Goal: Check status: Check status

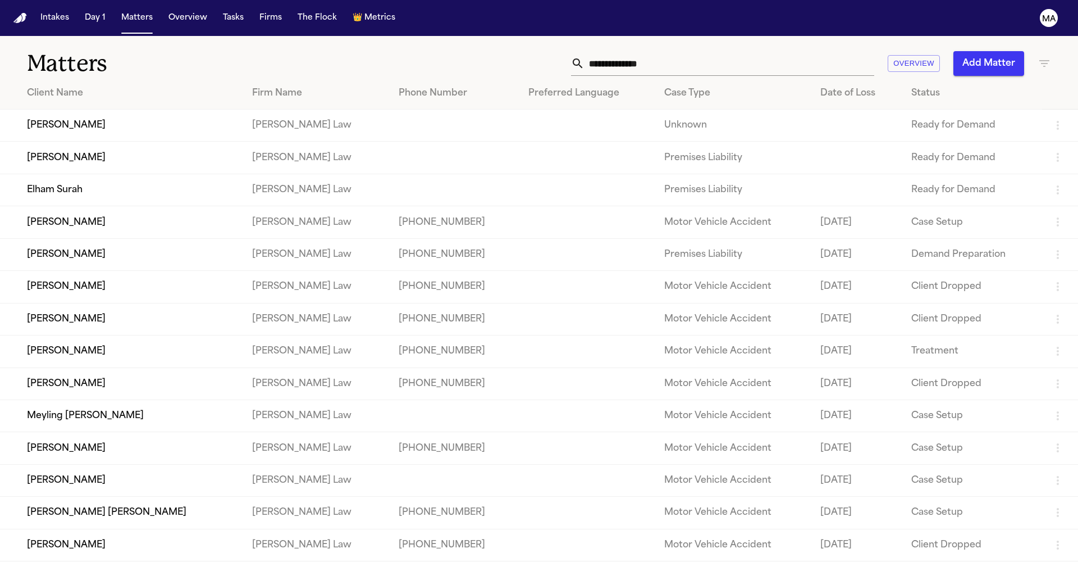
click at [1043, 57] on icon "button" at bounding box center [1044, 63] width 13 height 13
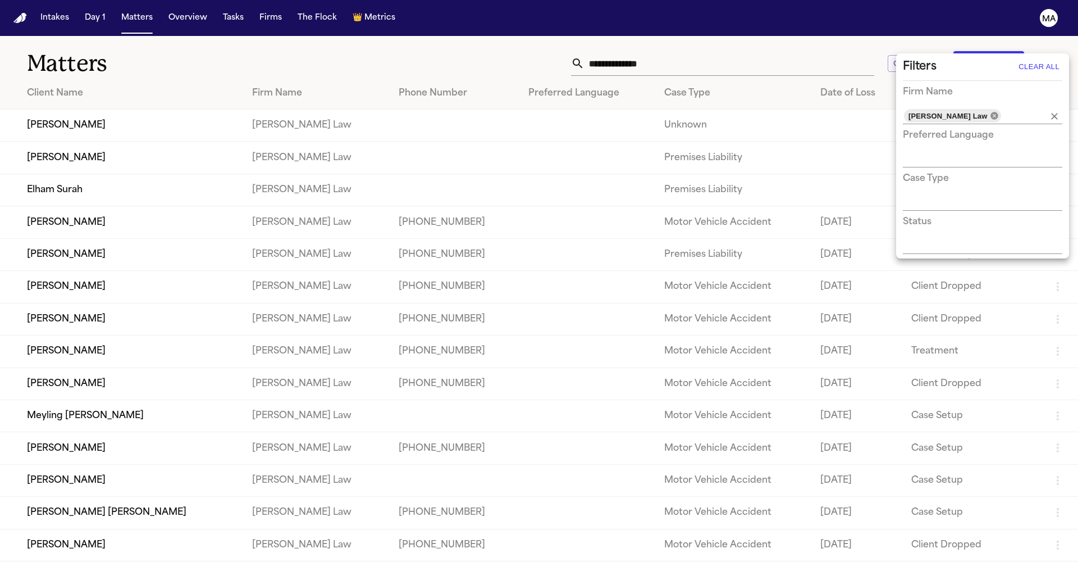
click at [991, 112] on icon at bounding box center [994, 115] width 7 height 7
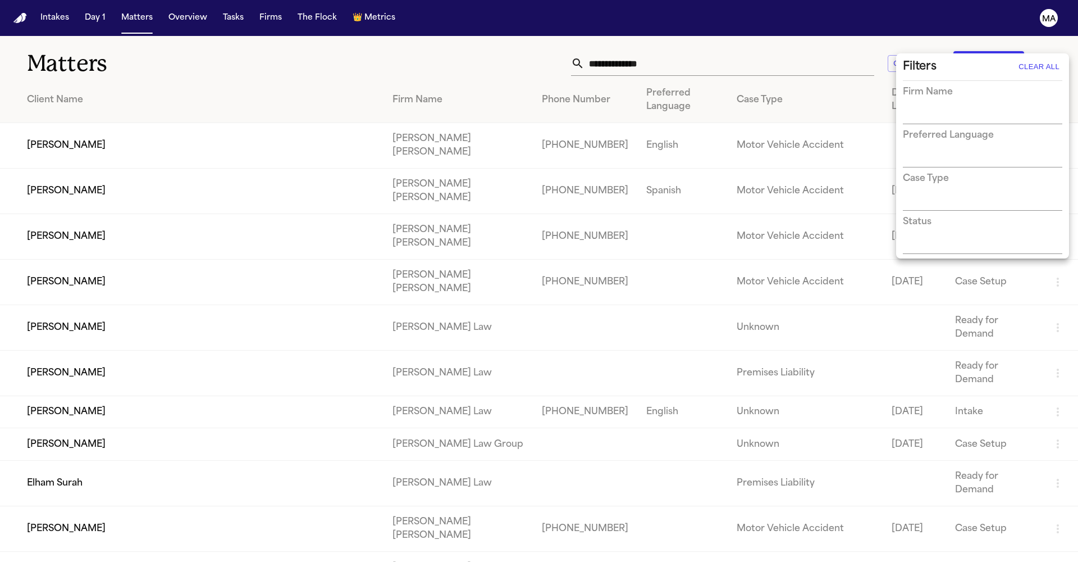
click at [943, 215] on div "Status" at bounding box center [982, 234] width 159 height 39
click at [944, 215] on div "Status" at bounding box center [982, 234] width 159 height 39
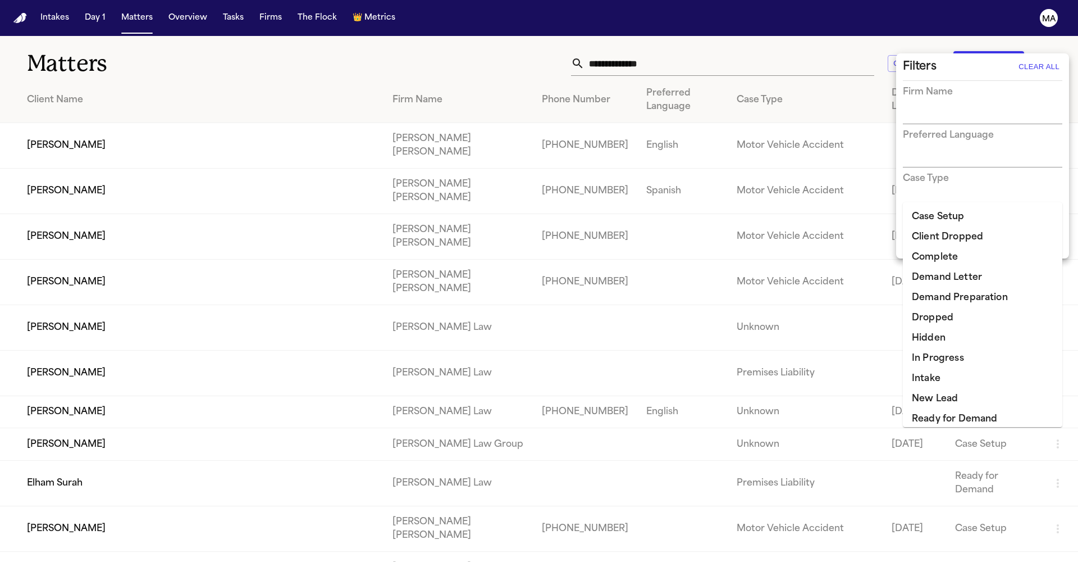
click at [944, 238] on input "text" at bounding box center [974, 246] width 143 height 16
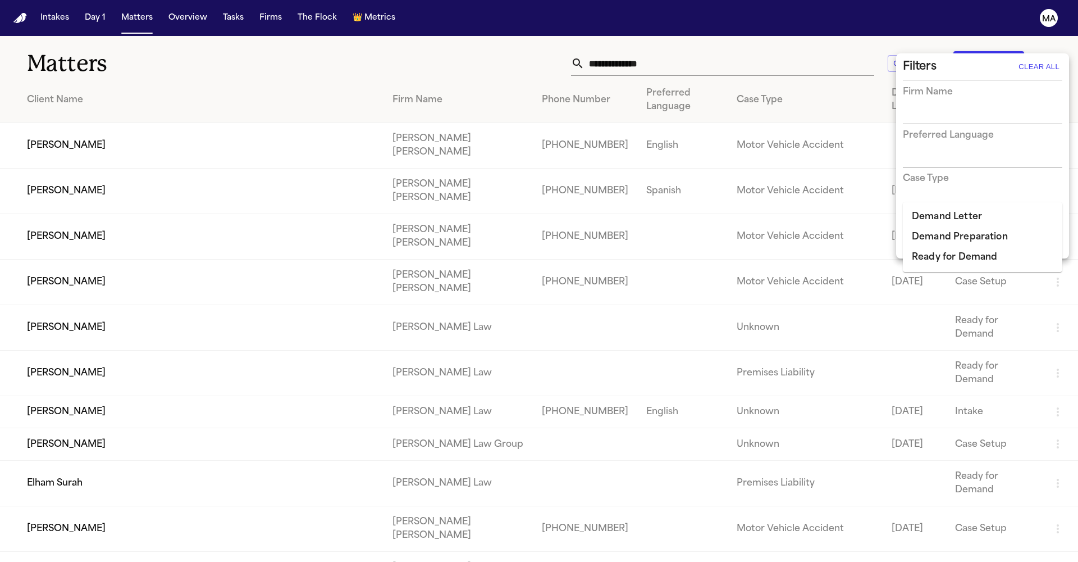
type input "******"
click at [961, 227] on li "Demand Preparation" at bounding box center [982, 237] width 159 height 20
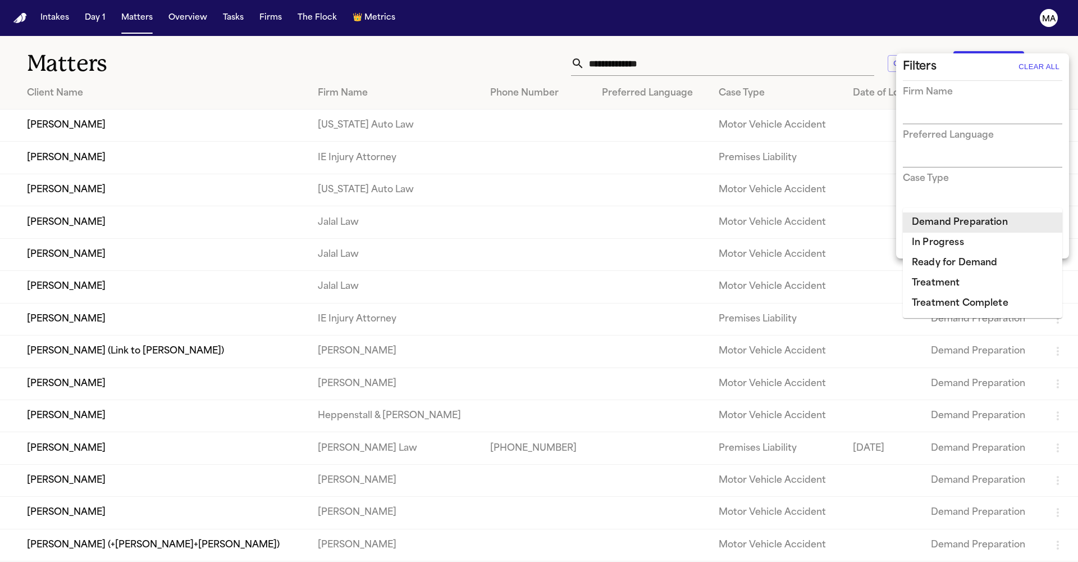
type input "****"
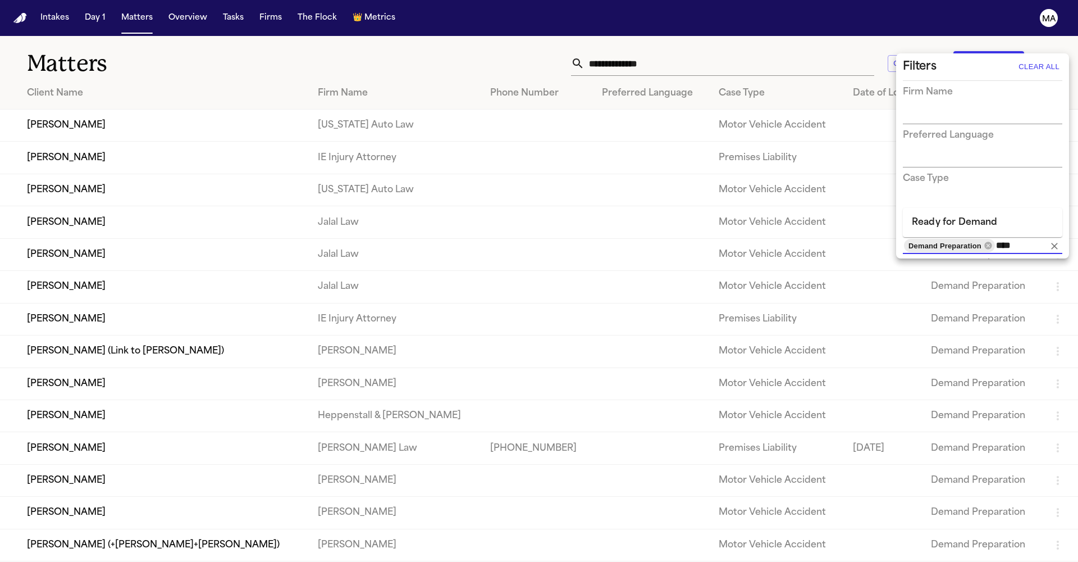
click at [988, 225] on li "Ready for Demand" at bounding box center [982, 222] width 159 height 20
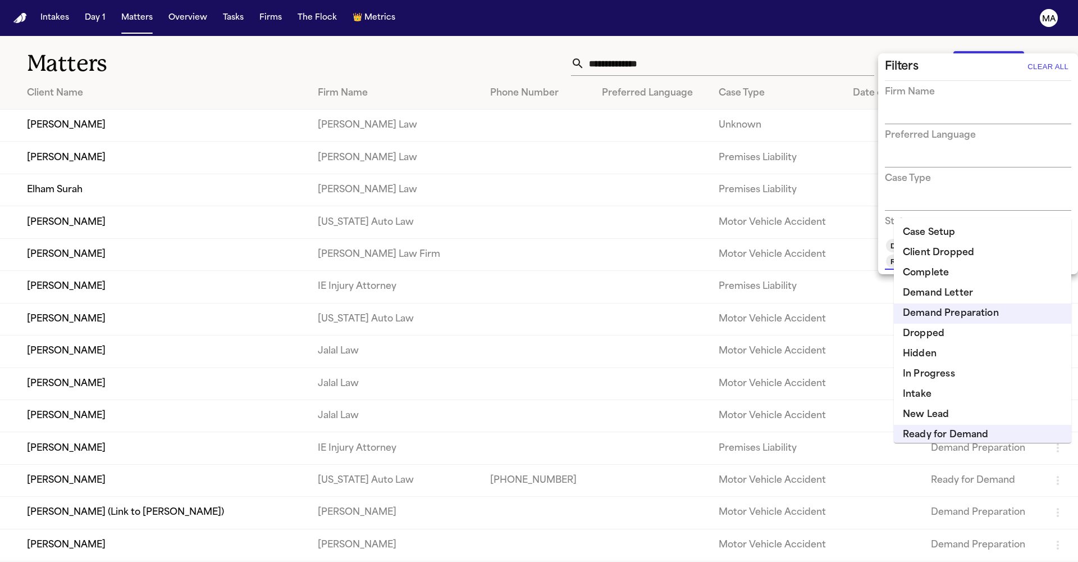
click at [468, 33] on div at bounding box center [539, 281] width 1078 height 562
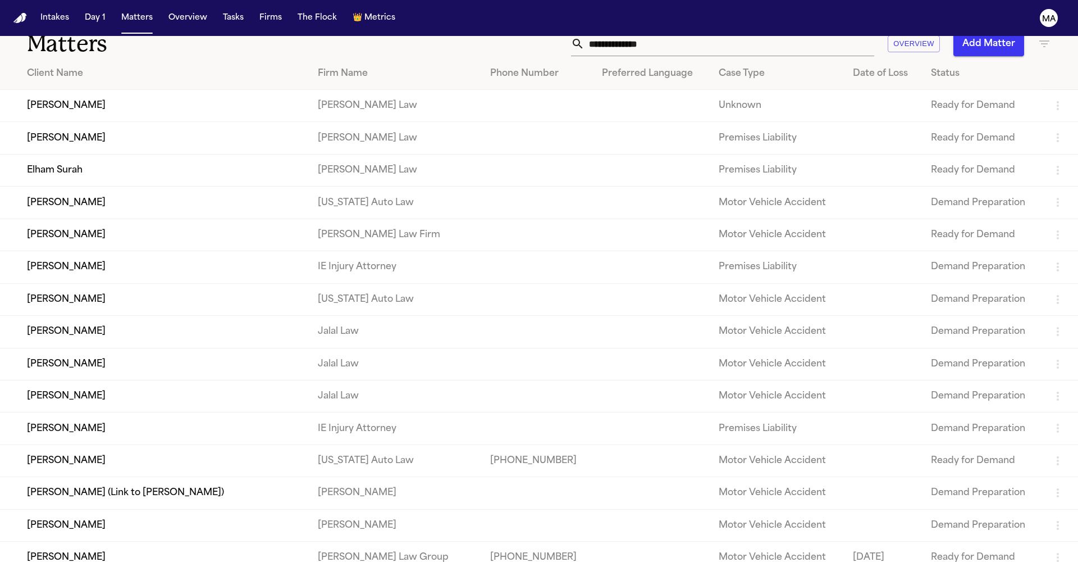
scroll to position [26, 0]
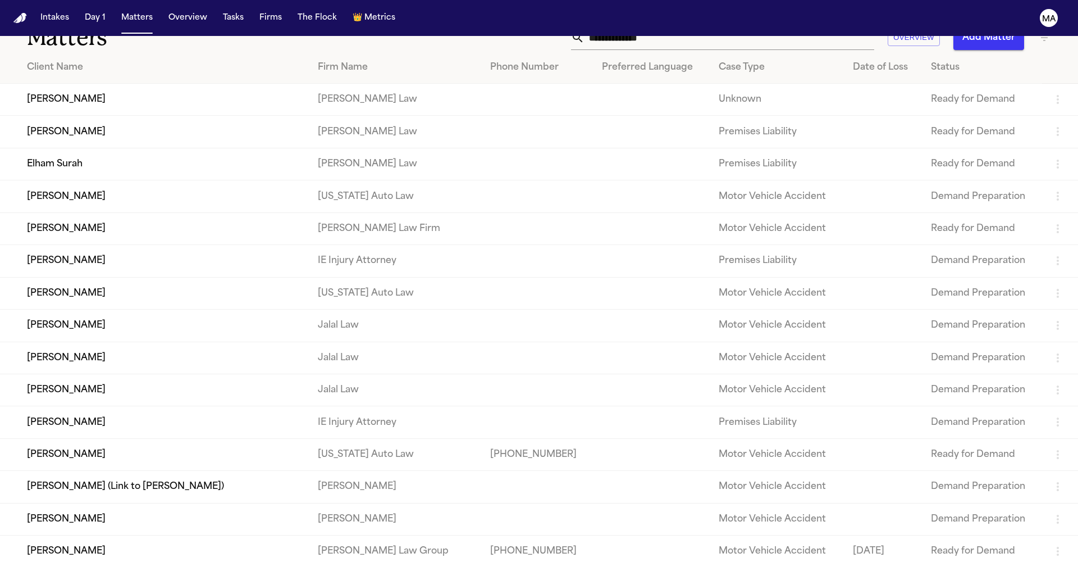
click at [335, 245] on td "IE Injury Attorney" at bounding box center [395, 261] width 172 height 32
click at [192, 245] on td "[PERSON_NAME]" at bounding box center [154, 261] width 309 height 32
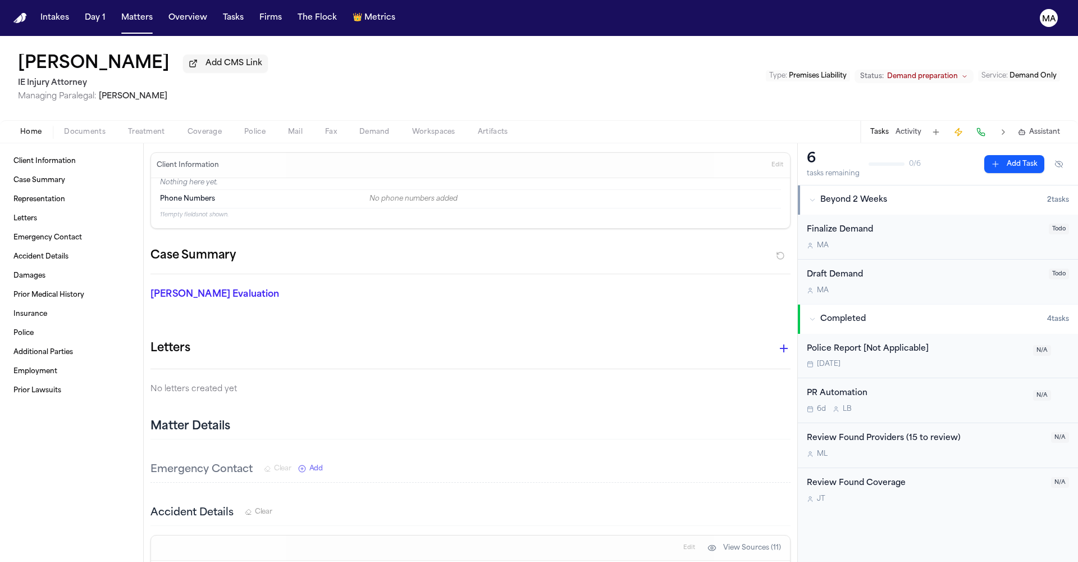
click at [1051, 72] on span "Demand Only" at bounding box center [1033, 75] width 47 height 7
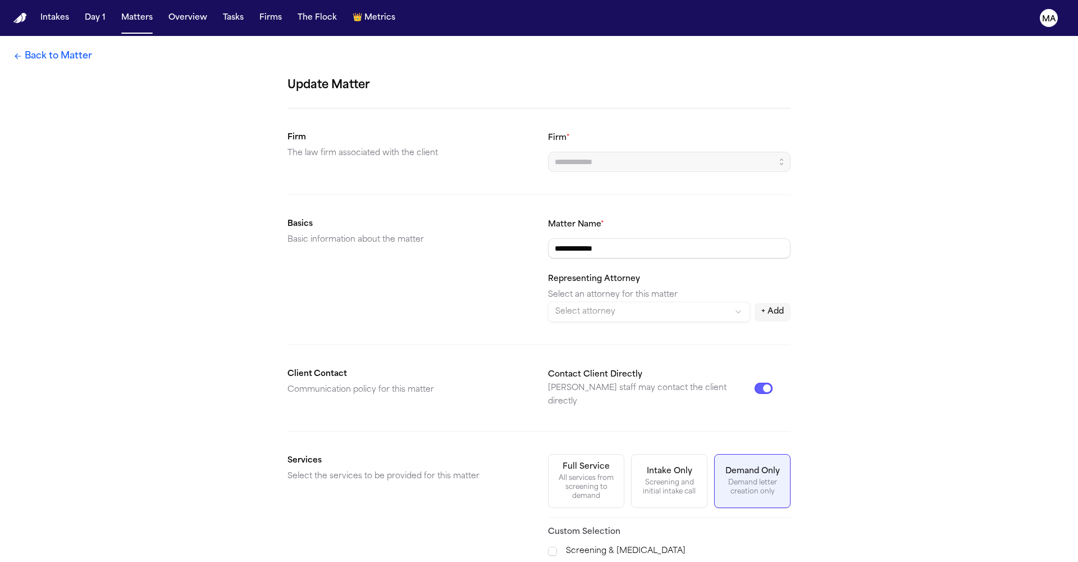
type input "**********"
click at [26, 49] on link "Back to Matter" at bounding box center [52, 55] width 79 height 13
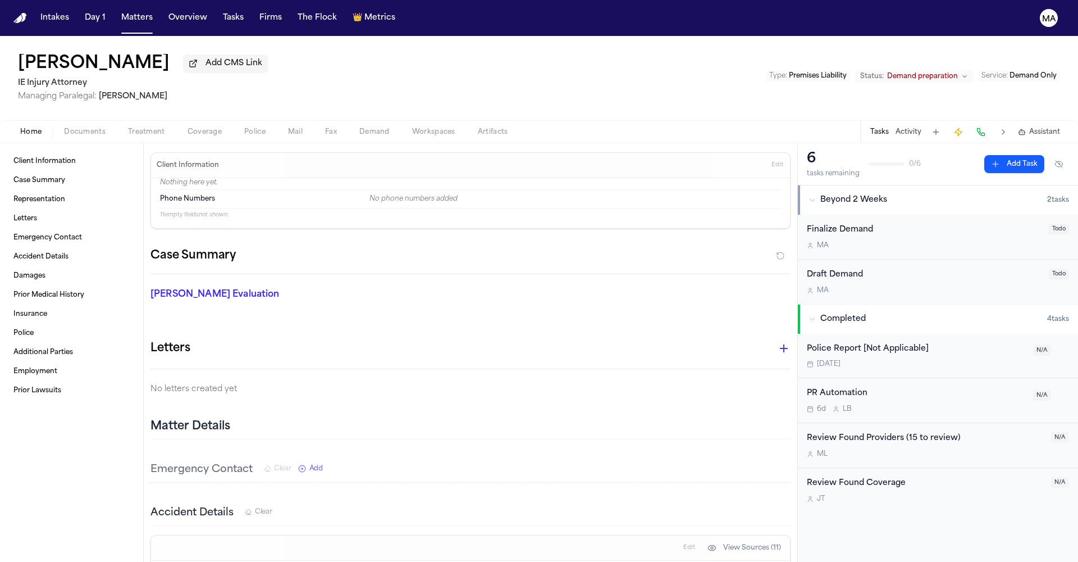
click at [958, 72] on span "Demand preparation" at bounding box center [922, 76] width 71 height 9
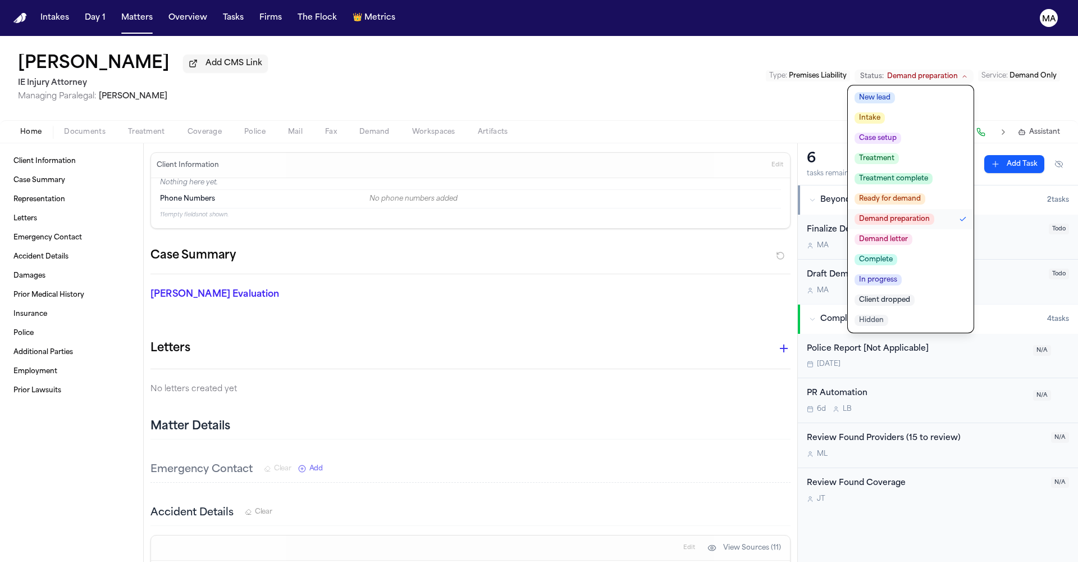
click at [912, 234] on span "Demand letter" at bounding box center [884, 239] width 58 height 11
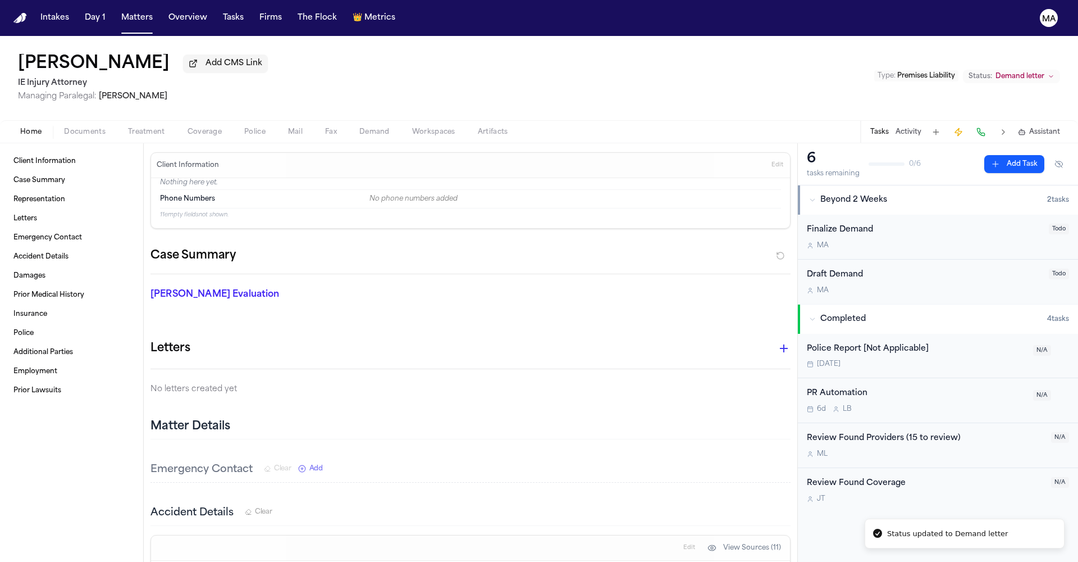
click at [279, 15] on nav "Intakes Day 1 Matters Overview Tasks Firms The Flock 👑 Metrics MA" at bounding box center [539, 18] width 1078 height 36
click at [117, 11] on button "Matters" at bounding box center [137, 18] width 40 height 20
